Goal: Task Accomplishment & Management: Complete application form

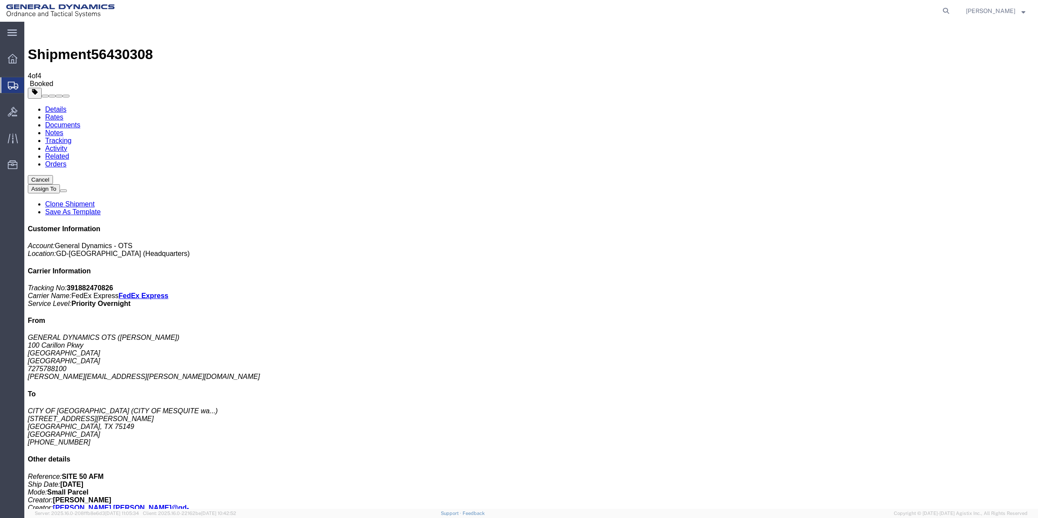
click at [0, 0] on span "Create Shipment" at bounding box center [0, 0] width 0 height 0
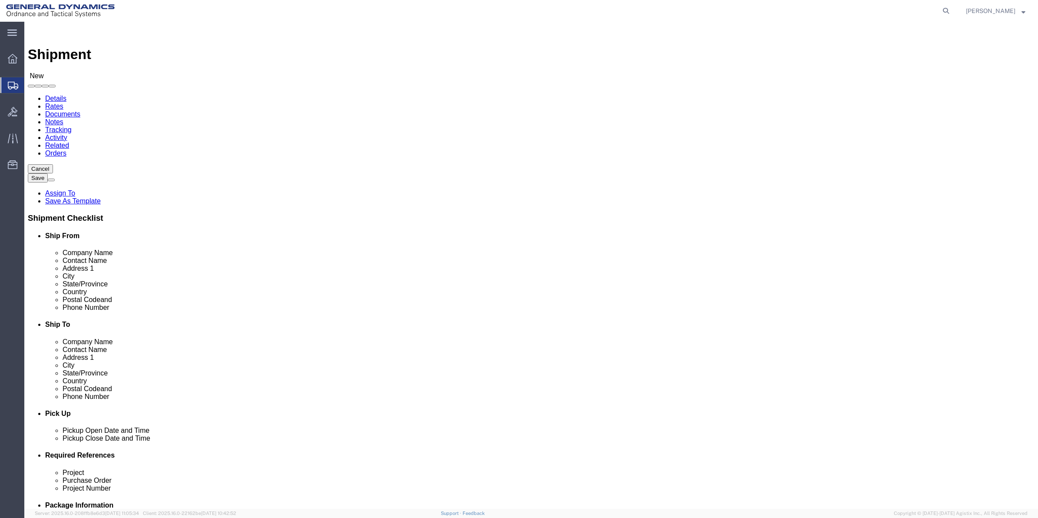
click input "text"
type input "[PERSON_NAME]"
drag, startPoint x: 182, startPoint y: 198, endPoint x: 564, endPoint y: 177, distance: 382.6
click p "- General Dynamics - OTS - ([PERSON_NAME]) [STREET_ADDRESS] [GEOGRAPHIC_DATA], …"
select select "FL"
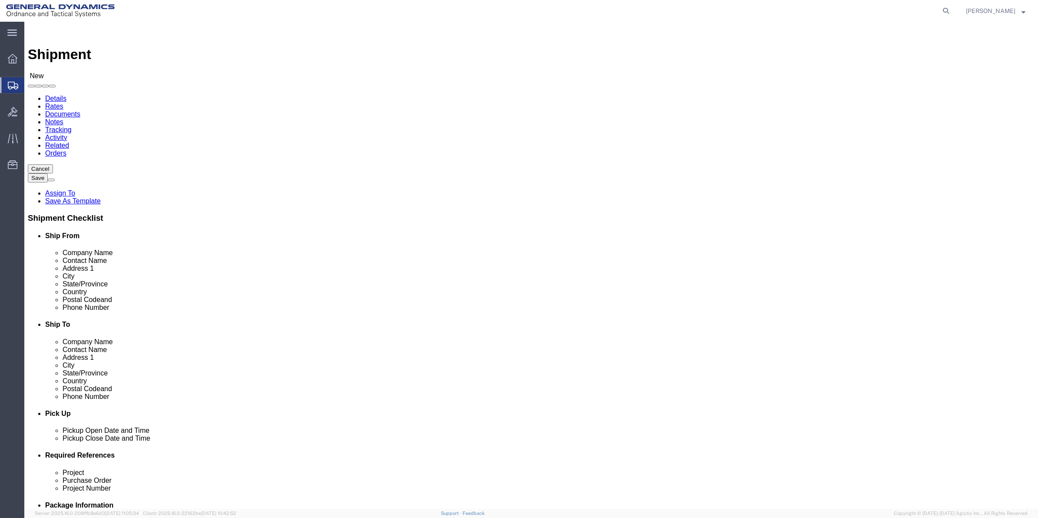
type input "[PERSON_NAME]"
click input "text"
type input "[PERSON_NAME]"
click p "- GD OTS - ([PERSON_NAME]) [STREET_ADDRESS]"
select select "ME"
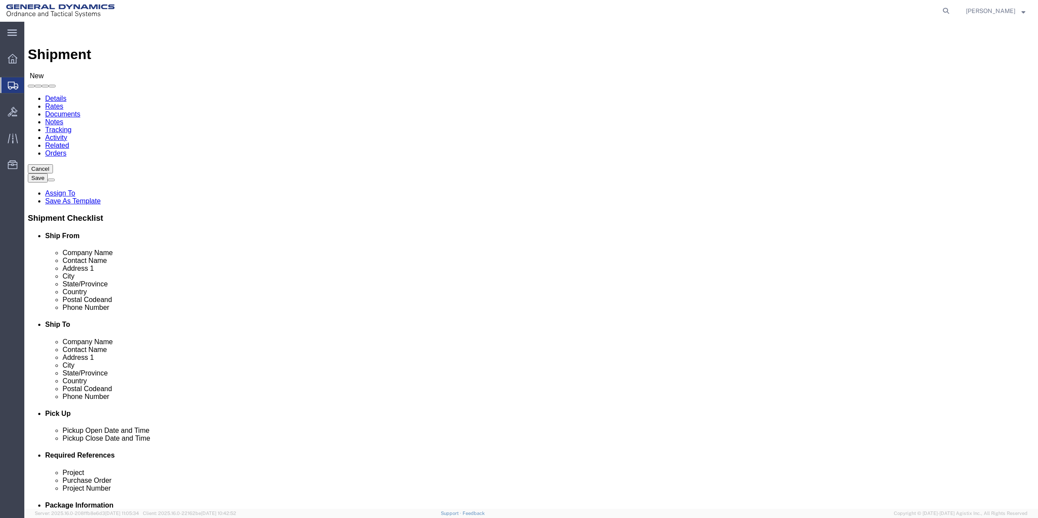
type input "[PERSON_NAME]"
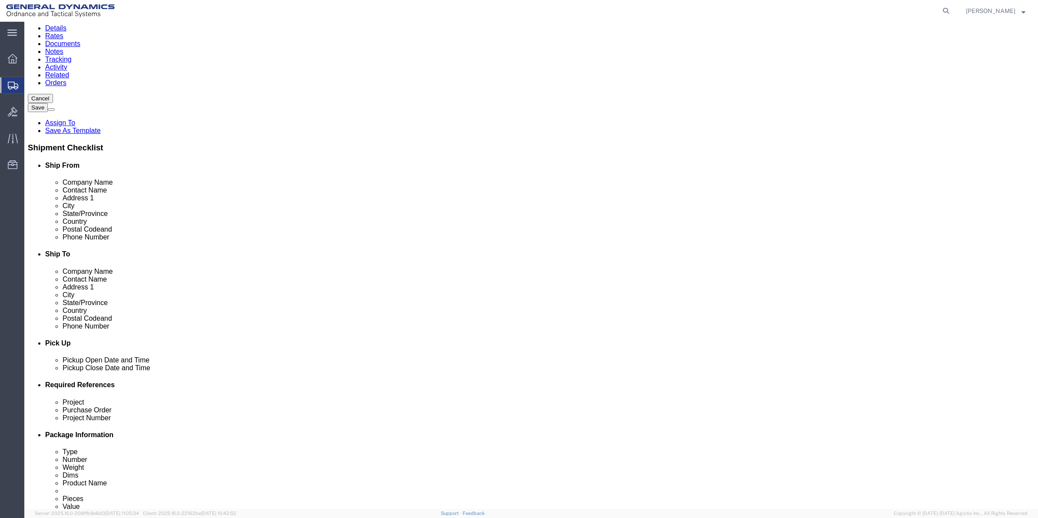
scroll to position [217, 0]
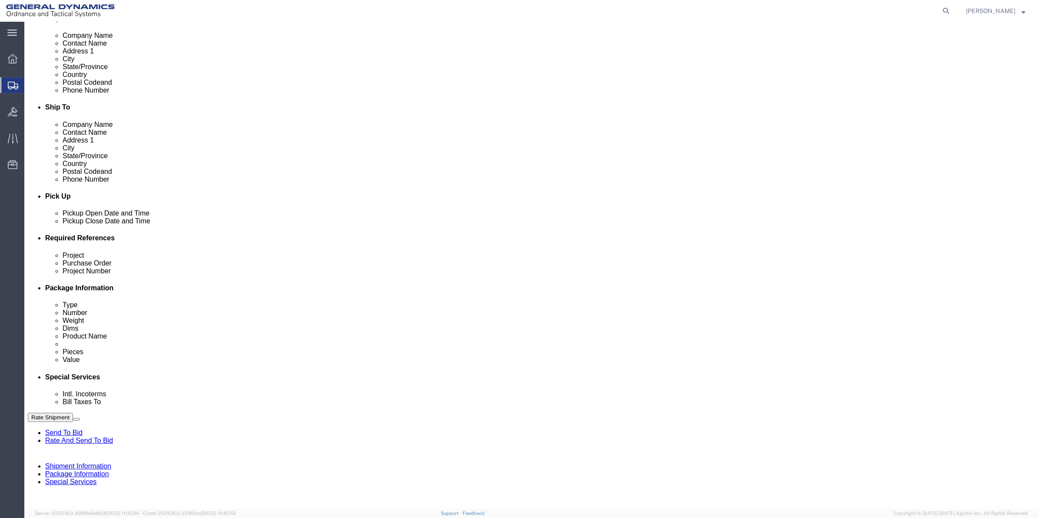
click input "text"
drag, startPoint x: 756, startPoint y: 315, endPoint x: 541, endPoint y: 303, distance: 216.1
click div "References Add reference Project Purchase Order Project Number 9410 Select Acco…"
type input "9410"
click input "text"
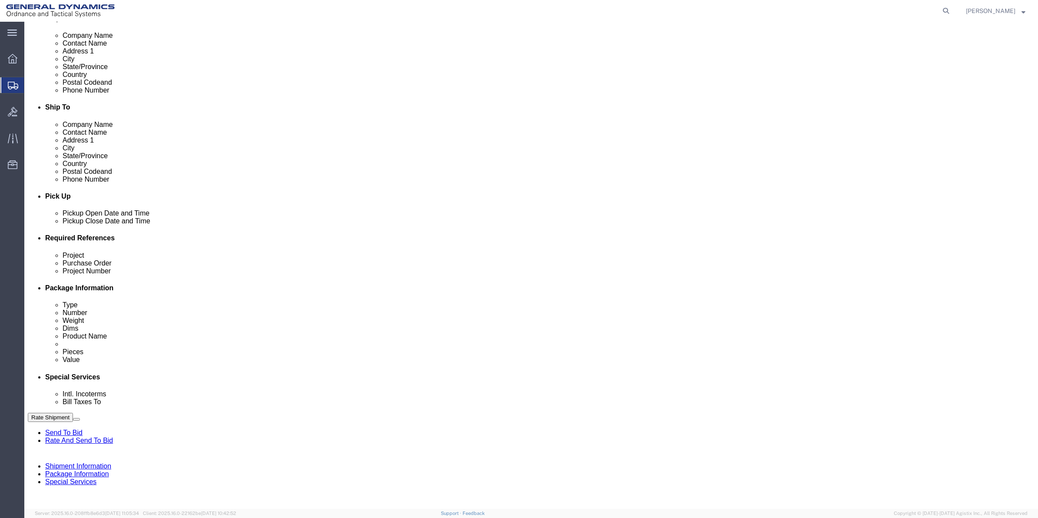
paste input "9410"
type input "9410"
click input "text"
paste input "9410"
type input "9410"
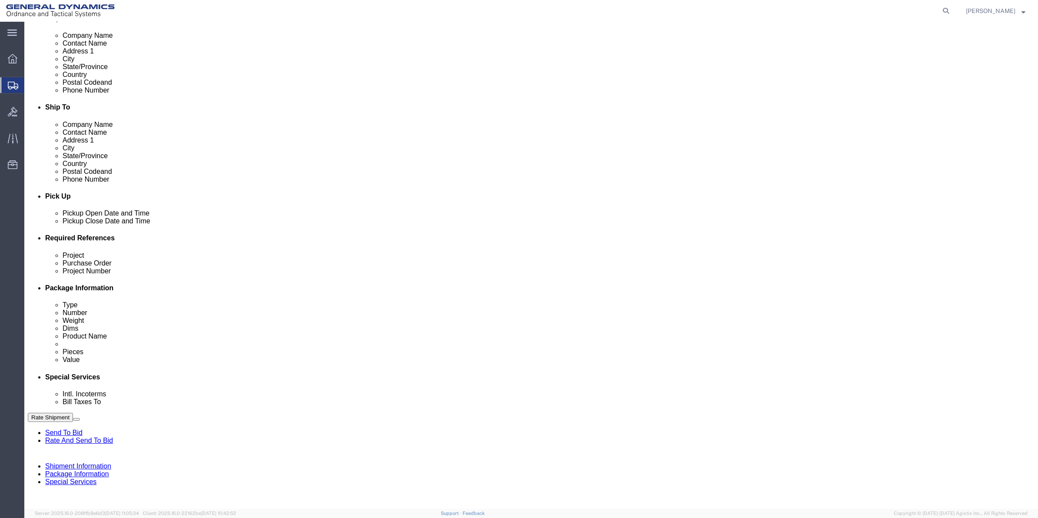
click div "Add reference"
click button "Add reference"
click input "text"
paste input "9410"
type input "9410"
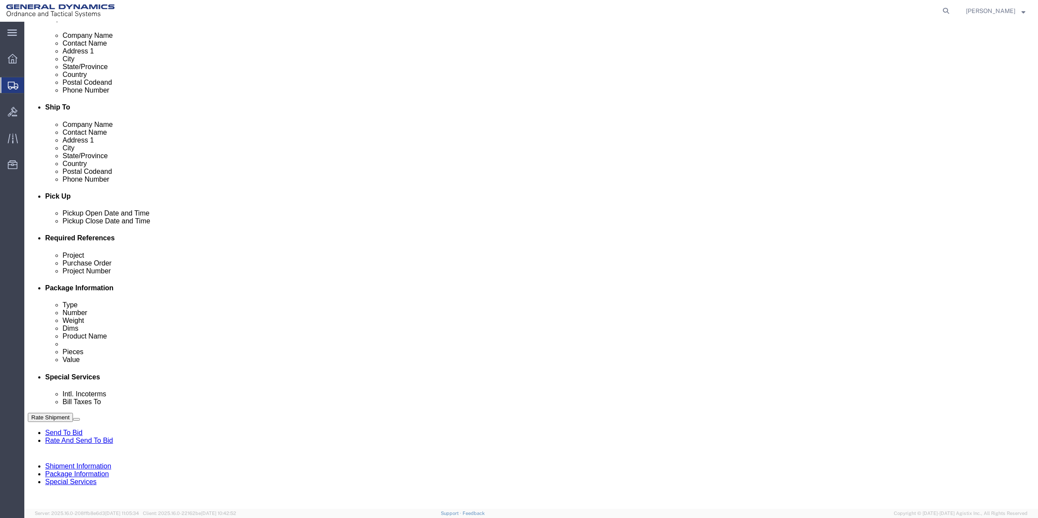
click link "Package Information"
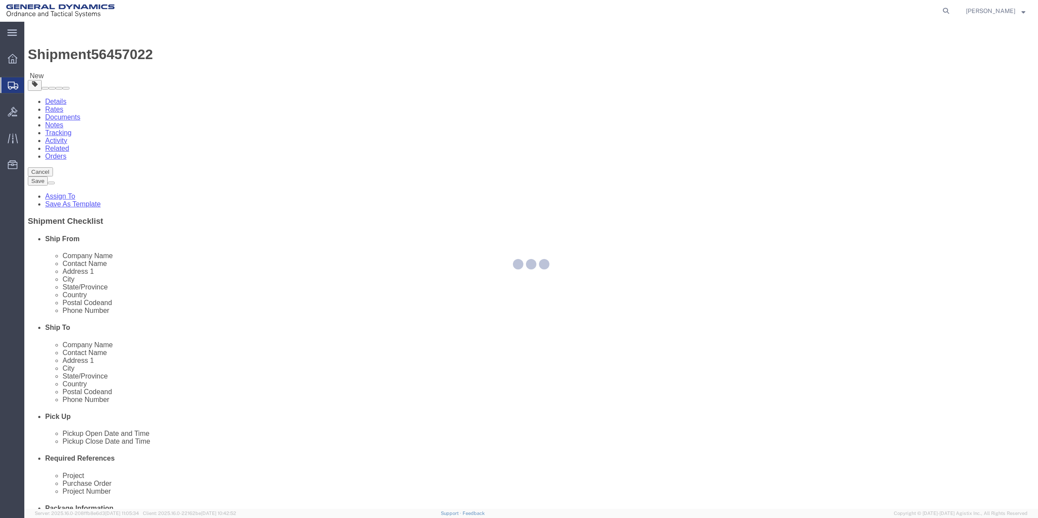
select select "CBOX"
